Goal: Task Accomplishment & Management: Use online tool/utility

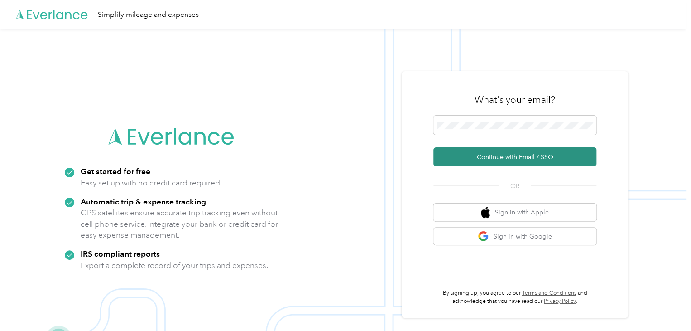
click at [515, 159] on button "Continue with Email / SSO" at bounding box center [515, 156] width 163 height 19
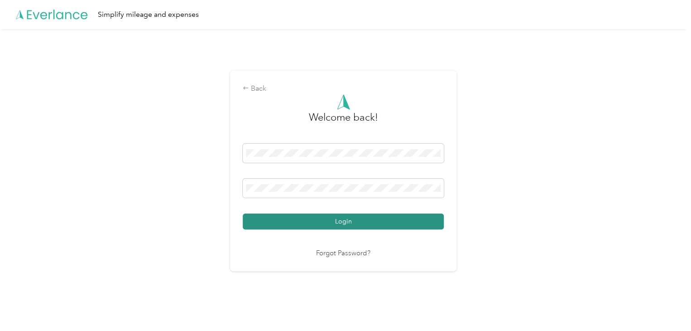
click at [305, 219] on button "Login" at bounding box center [343, 221] width 201 height 16
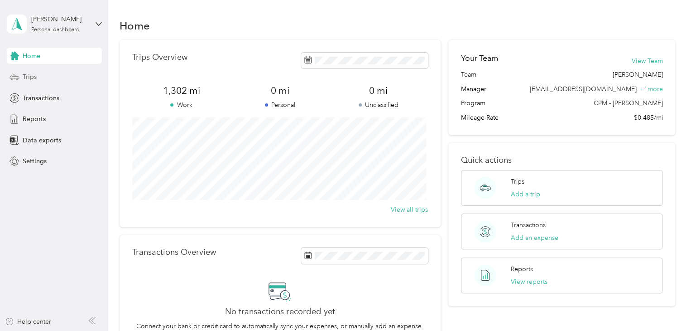
click at [49, 79] on div "Trips" at bounding box center [54, 77] width 95 height 16
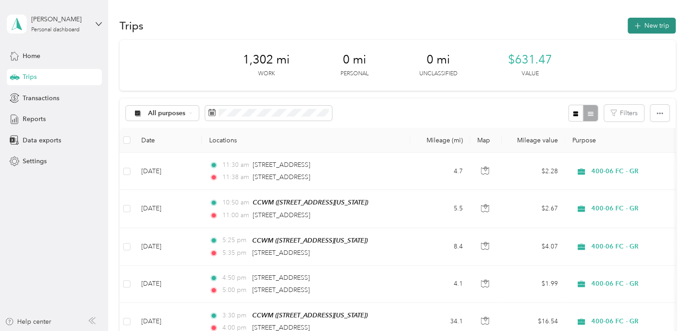
click at [666, 29] on button "New trip" at bounding box center [652, 26] width 48 height 16
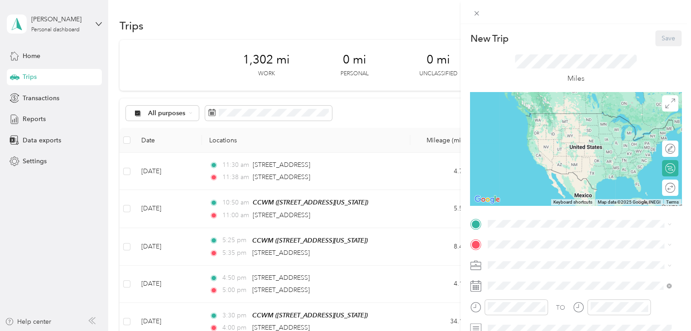
click at [522, 234] on div "TO Add photo" at bounding box center [576, 326] width 212 height 219
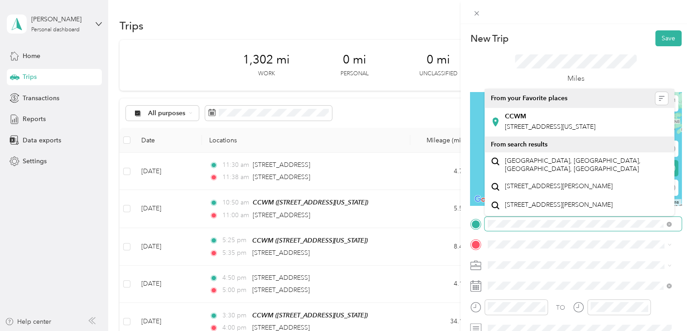
click at [439, 229] on div "New Trip Save This trip cannot be edited because it is either under review, app…" at bounding box center [345, 165] width 691 height 331
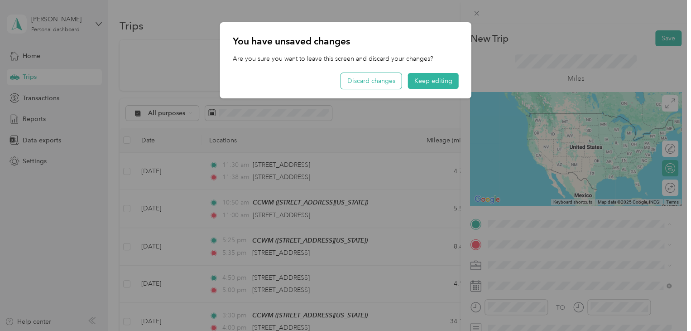
click at [392, 79] on button "Discard changes" at bounding box center [371, 81] width 61 height 16
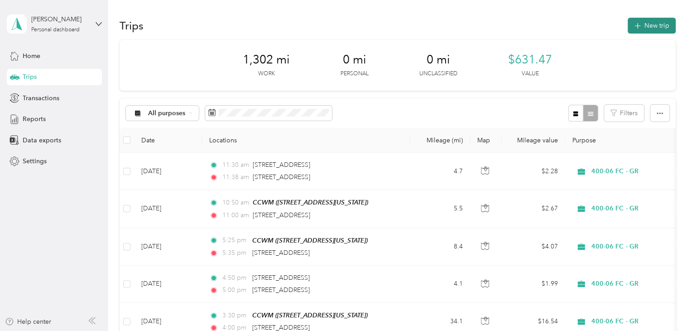
click at [640, 23] on button "New trip" at bounding box center [652, 26] width 48 height 16
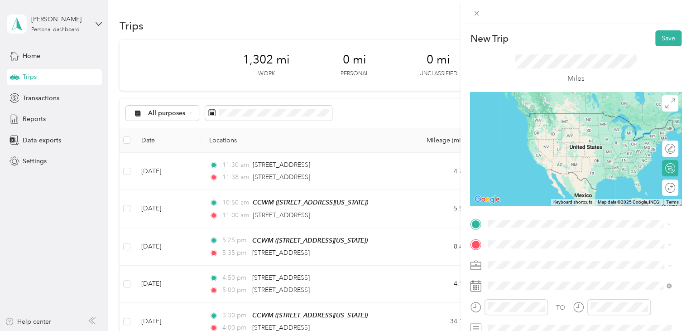
click at [559, 120] on div "CCWM [STREET_ADDRESS][US_STATE]" at bounding box center [550, 121] width 91 height 19
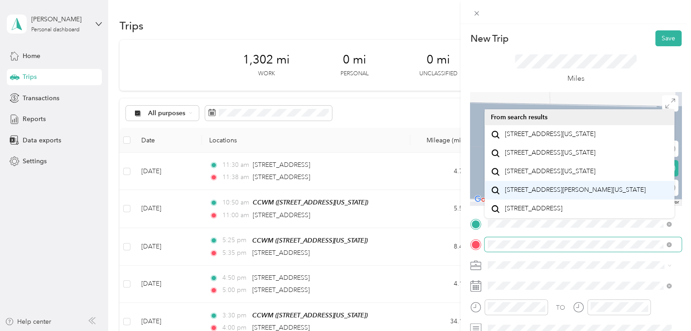
scroll to position [15, 0]
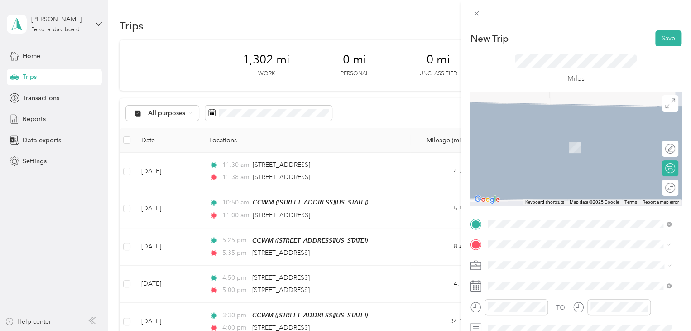
click at [563, 281] on span "[STREET_ADDRESS][US_STATE]" at bounding box center [550, 277] width 91 height 8
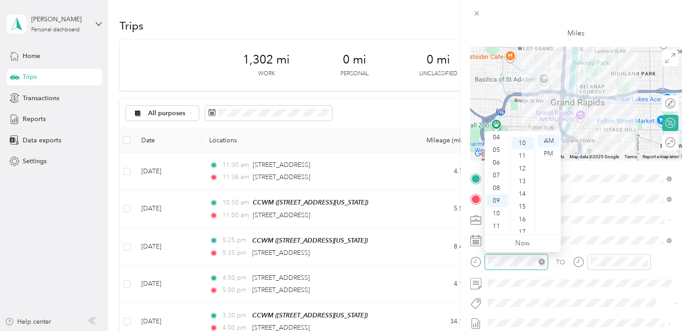
scroll to position [127, 0]
click at [494, 178] on div "07" at bounding box center [498, 175] width 22 height 13
click at [496, 185] on div "08" at bounding box center [498, 188] width 22 height 13
click at [525, 176] on div "45" at bounding box center [523, 177] width 22 height 13
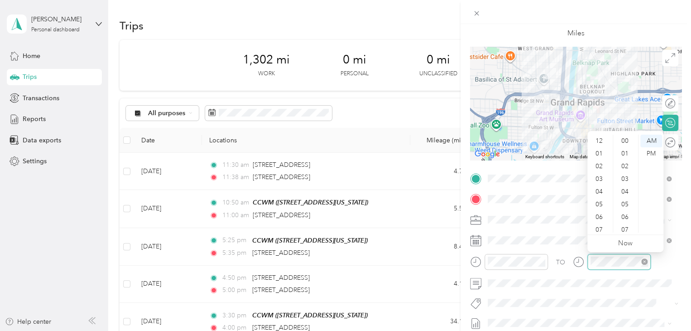
scroll to position [54, 0]
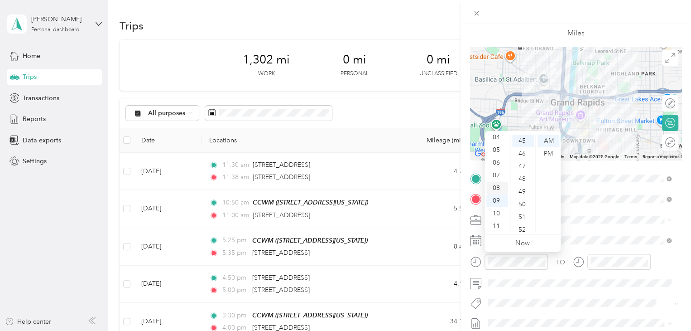
click at [496, 188] on div "08" at bounding box center [498, 188] width 22 height 13
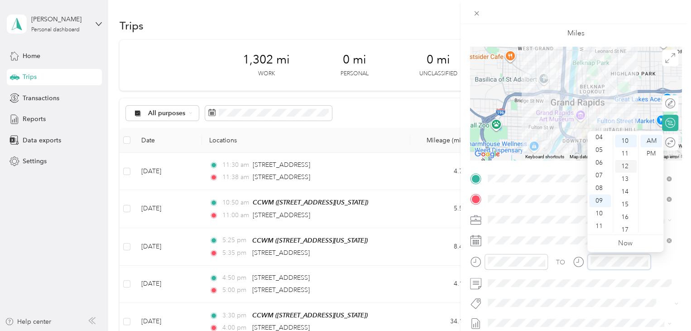
scroll to position [0, 0]
click at [626, 140] on div "00" at bounding box center [626, 141] width 22 height 13
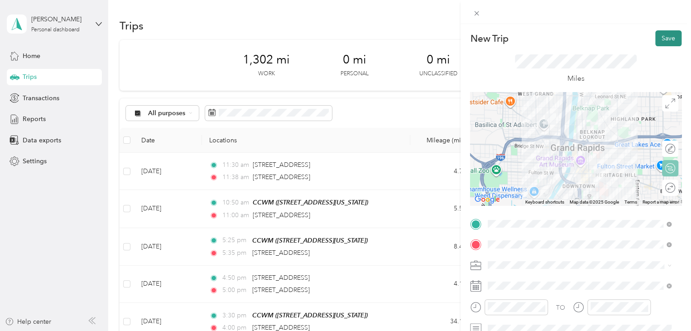
click at [659, 38] on button "Save" at bounding box center [668, 38] width 26 height 16
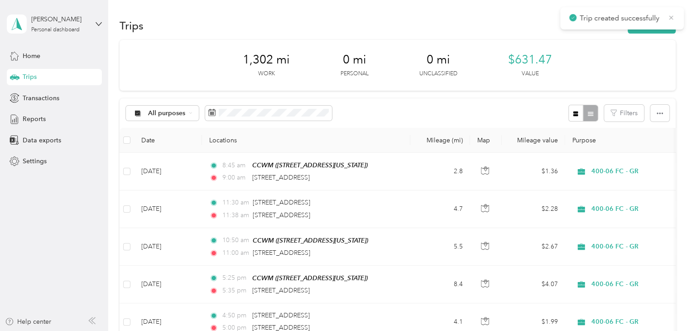
click at [671, 15] on icon at bounding box center [671, 18] width 7 height 8
click at [656, 24] on button "New trip" at bounding box center [652, 26] width 48 height 16
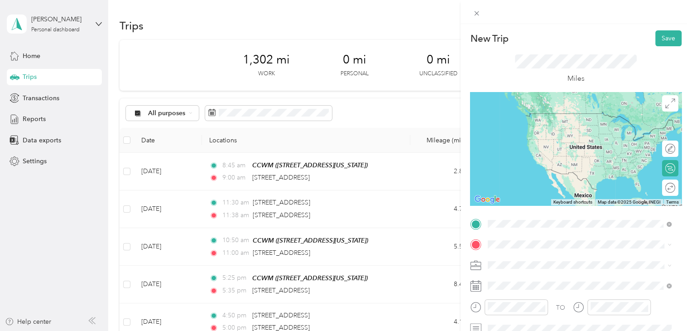
click at [575, 259] on span "[STREET_ADDRESS][US_STATE]" at bounding box center [550, 256] width 91 height 8
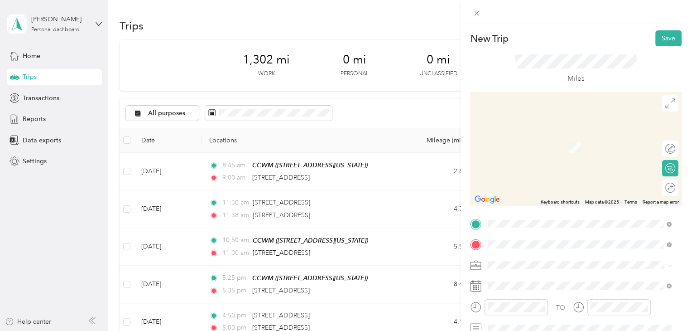
click at [594, 281] on span "[STREET_ADDRESS][US_STATE]" at bounding box center [550, 277] width 91 height 8
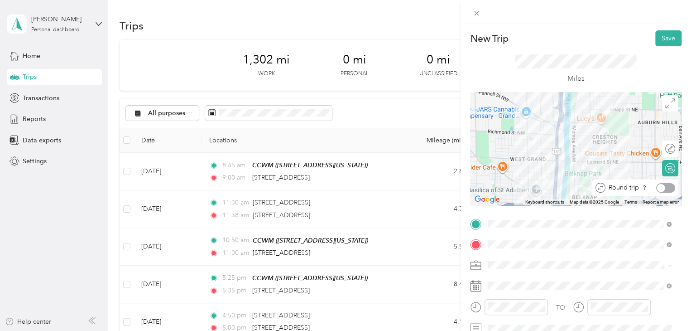
click at [663, 188] on div at bounding box center [665, 188] width 19 height 10
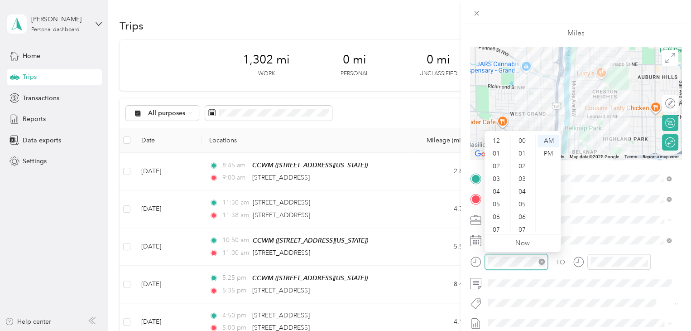
scroll to position [54, 0]
click at [525, 192] on div "15" at bounding box center [523, 191] width 22 height 13
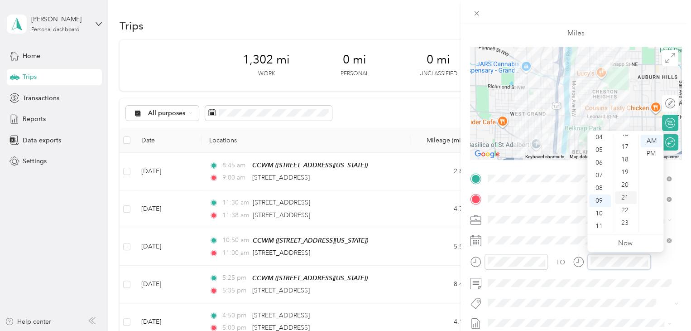
scroll to position [230, 0]
click at [625, 227] on div "25" at bounding box center [626, 228] width 22 height 13
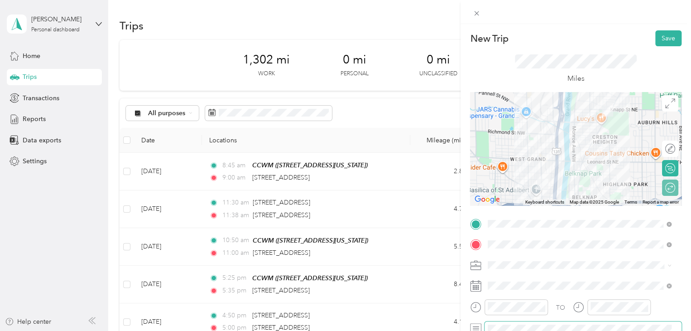
scroll to position [0, 0]
click at [657, 41] on button "Save" at bounding box center [668, 38] width 26 height 16
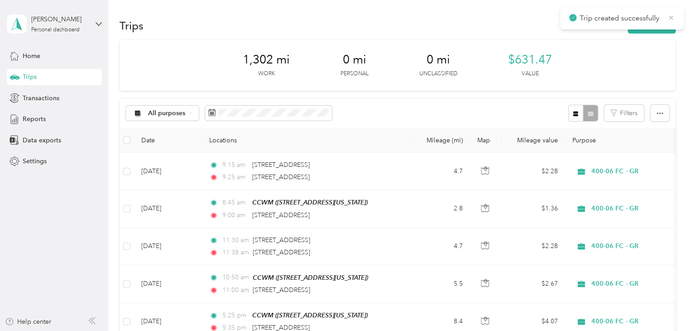
click at [669, 19] on icon at bounding box center [671, 18] width 7 height 8
click at [660, 23] on button "New trip" at bounding box center [652, 26] width 48 height 16
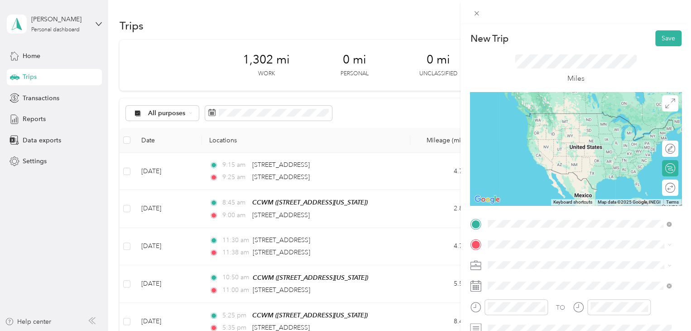
click at [547, 254] on span "[STREET_ADDRESS][US_STATE]" at bounding box center [550, 256] width 91 height 8
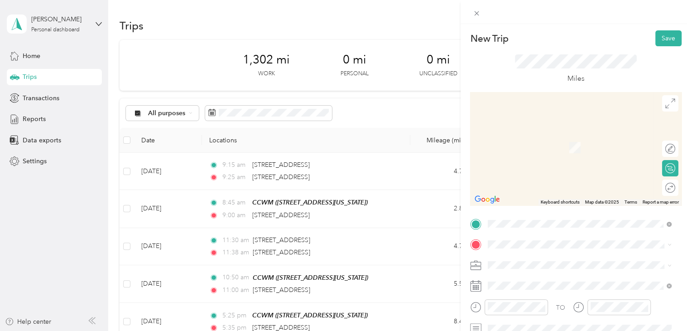
click at [574, 145] on span "[STREET_ADDRESS][US_STATE]" at bounding box center [550, 147] width 91 height 8
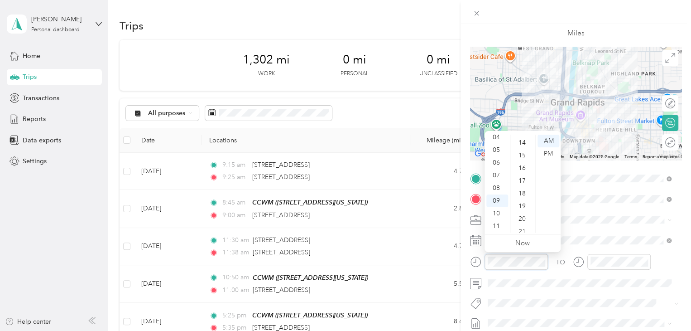
scroll to position [243, 0]
click at [524, 217] on div "25" at bounding box center [523, 215] width 22 height 13
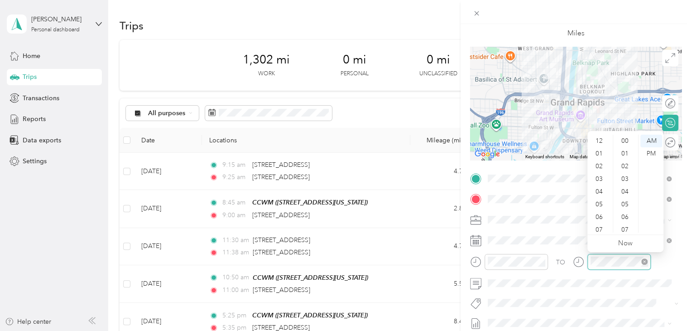
scroll to position [152, 0]
click at [627, 207] on div "35" at bounding box center [626, 206] width 22 height 13
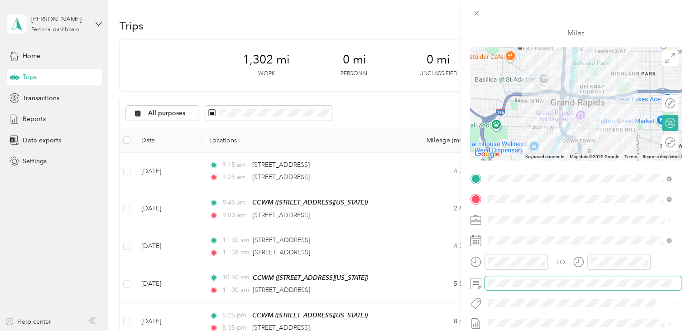
click at [443, 284] on div "New Trip Save This trip cannot be edited because it is either under review, app…" at bounding box center [345, 165] width 691 height 331
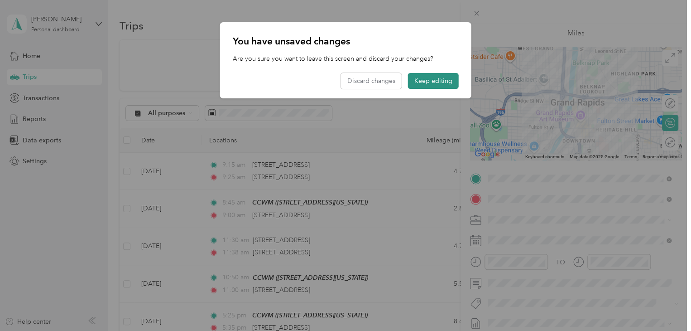
click at [434, 82] on button "Keep editing" at bounding box center [433, 81] width 51 height 16
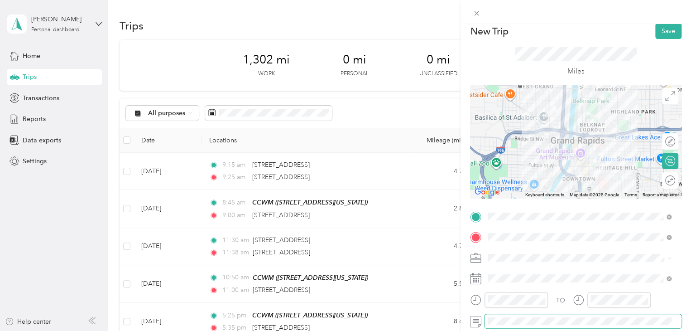
scroll to position [0, 0]
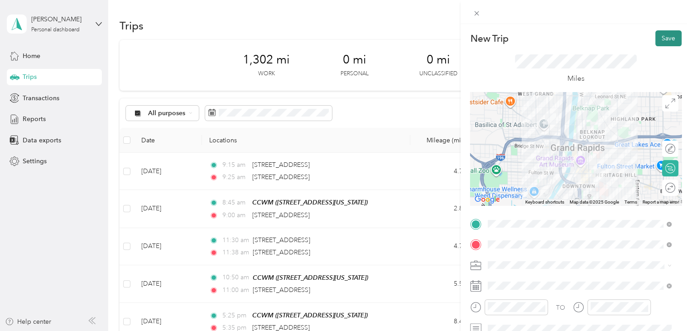
click at [664, 41] on button "Save" at bounding box center [668, 38] width 26 height 16
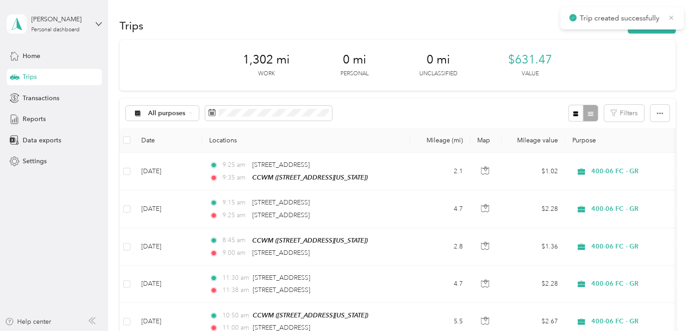
click at [671, 15] on icon at bounding box center [671, 18] width 7 height 8
